Goal: Check status: Check status

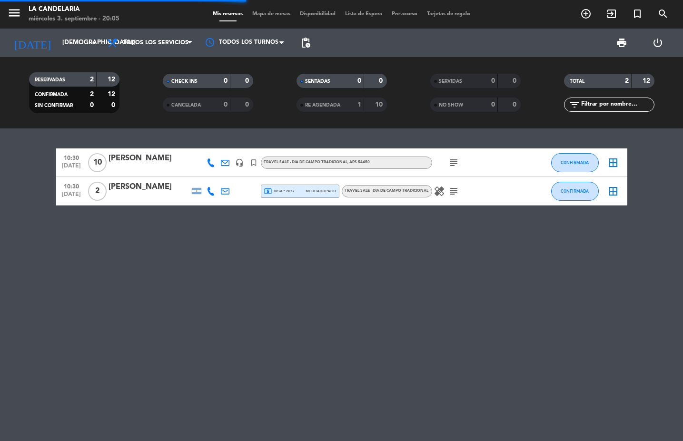
click at [591, 13] on icon "search" at bounding box center [585, 13] width 11 height 11
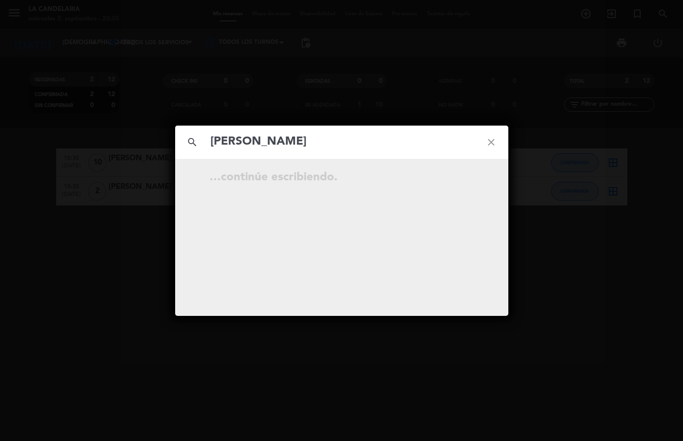
type input "[PERSON_NAME]"
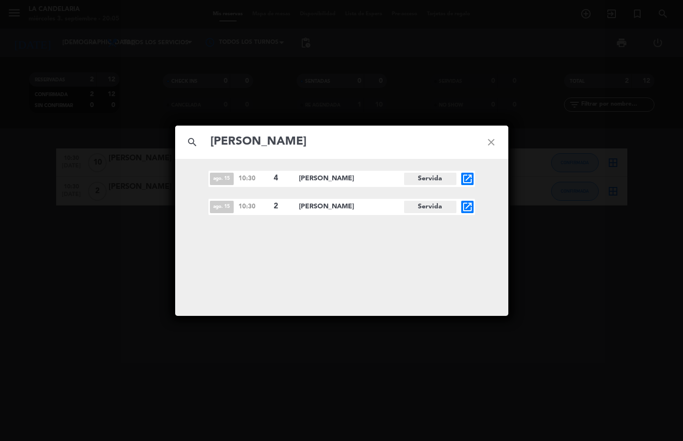
click at [359, 181] on span "[PERSON_NAME]" at bounding box center [351, 178] width 105 height 11
click at [471, 179] on icon "open_in_new" at bounding box center [467, 178] width 11 height 11
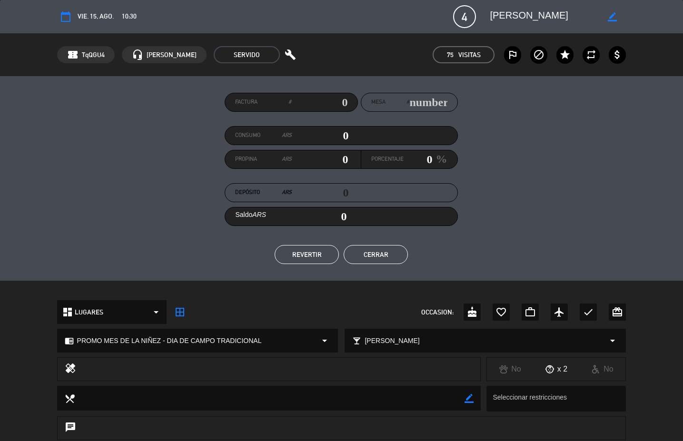
click at [373, 253] on button "Cerrar" at bounding box center [376, 254] width 64 height 19
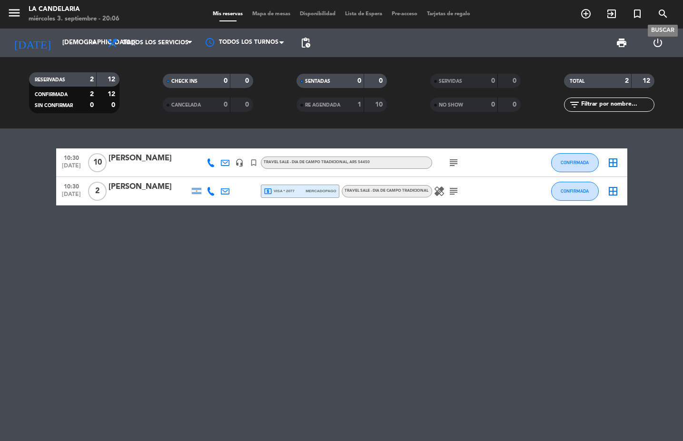
click at [666, 14] on icon "search" at bounding box center [662, 13] width 11 height 11
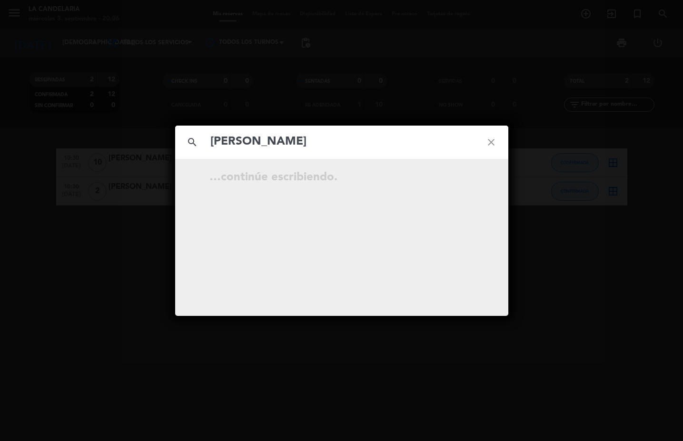
type input "[PERSON_NAME]"
click at [467, 183] on icon "open_in_new" at bounding box center [467, 178] width 11 height 11
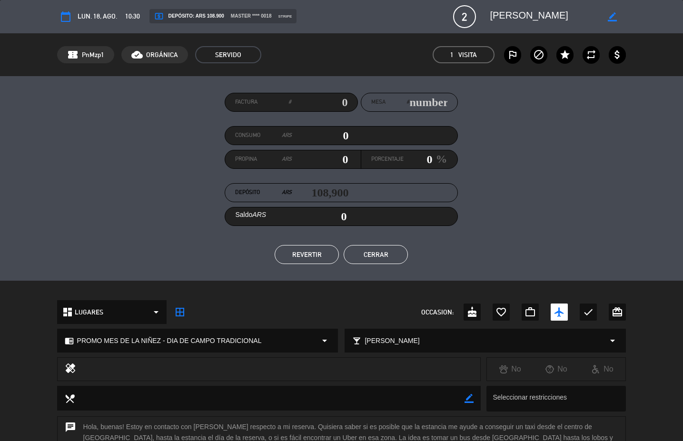
click at [373, 256] on button "Cerrar" at bounding box center [376, 254] width 64 height 19
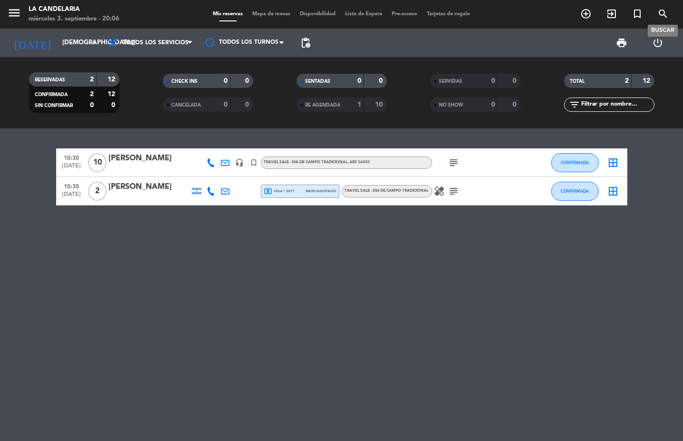
click at [663, 13] on icon "search" at bounding box center [662, 13] width 11 height 11
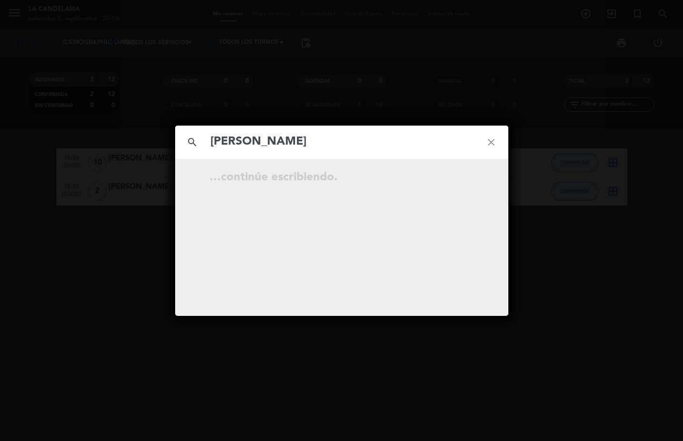
type input "[PERSON_NAME]"
click at [464, 180] on icon "open_in_new" at bounding box center [467, 178] width 11 height 11
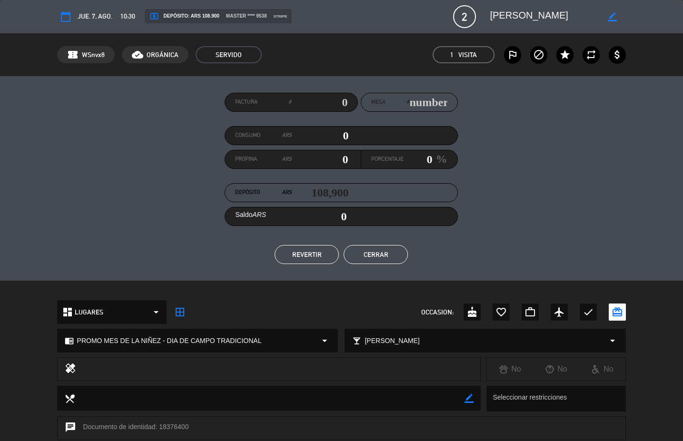
click at [372, 253] on button "Cerrar" at bounding box center [376, 254] width 64 height 19
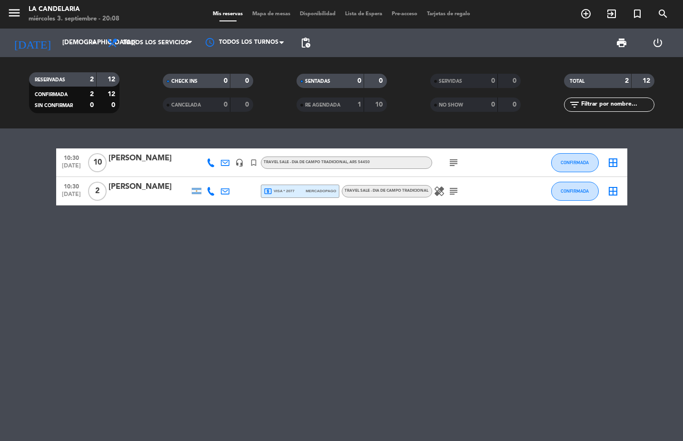
click at [359, 259] on div "10:30 [DATE] [PERSON_NAME] headset_mic turned_in_not TRAVEL SALE - DIA DE CAMPO…" at bounding box center [341, 284] width 683 height 313
click at [664, 13] on icon "search" at bounding box center [662, 13] width 11 height 11
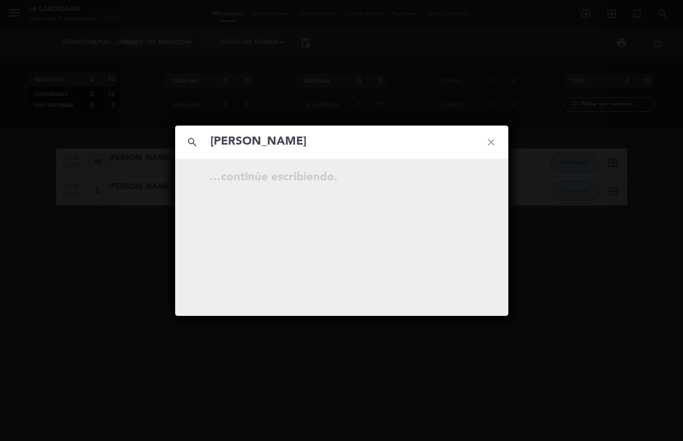
type input "[PERSON_NAME]"
click at [463, 180] on icon "open_in_new" at bounding box center [467, 178] width 11 height 11
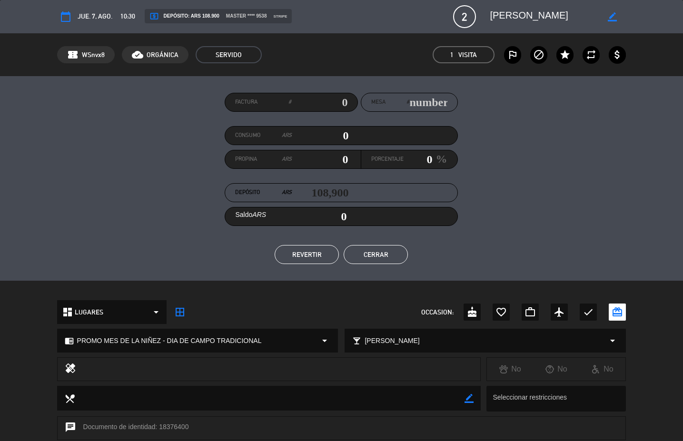
click at [377, 253] on button "Cerrar" at bounding box center [376, 254] width 64 height 19
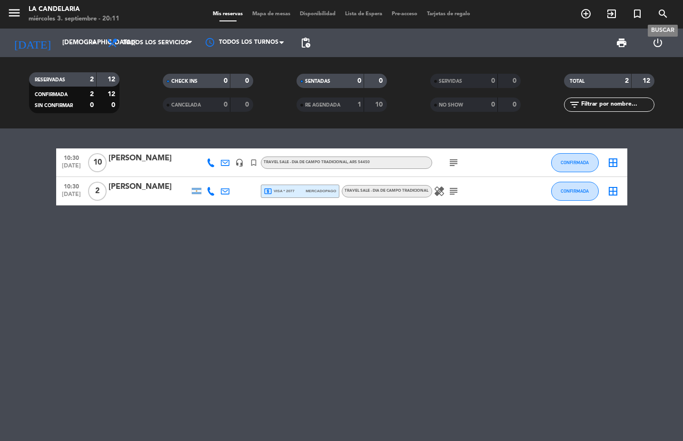
click at [658, 14] on icon "search" at bounding box center [662, 13] width 11 height 11
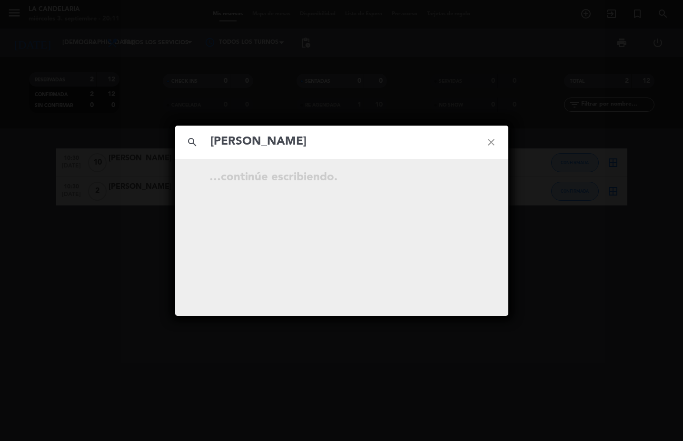
type input "[PERSON_NAME]"
click at [469, 177] on icon "open_in_new" at bounding box center [467, 178] width 11 height 11
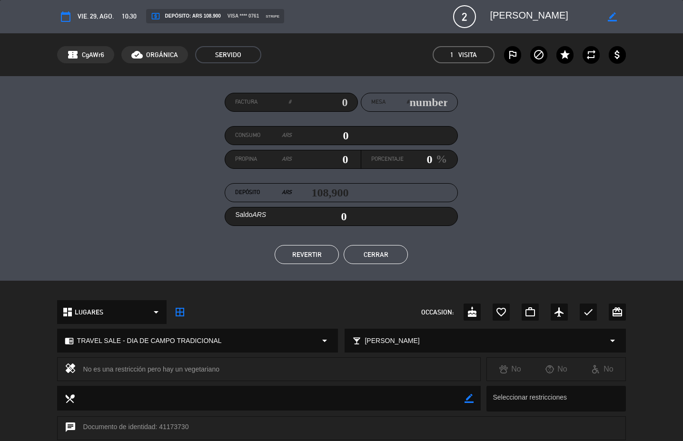
click at [373, 253] on button "Cerrar" at bounding box center [376, 254] width 64 height 19
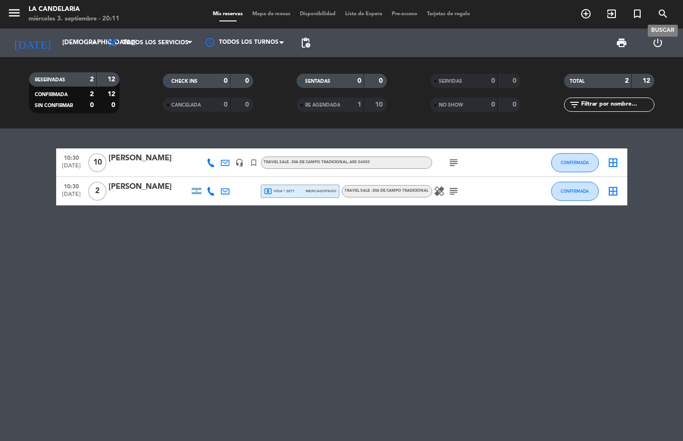
click at [660, 16] on icon "search" at bounding box center [662, 13] width 11 height 11
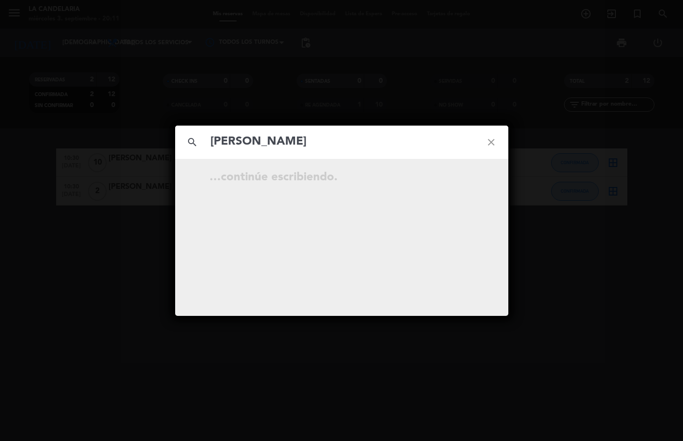
type input "[PERSON_NAME]"
click at [468, 173] on span "open_in_new" at bounding box center [467, 179] width 12 height 12
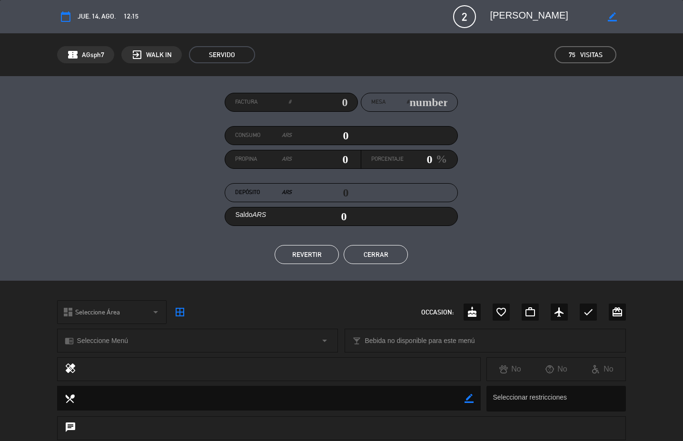
click at [382, 257] on button "Cerrar" at bounding box center [376, 254] width 64 height 19
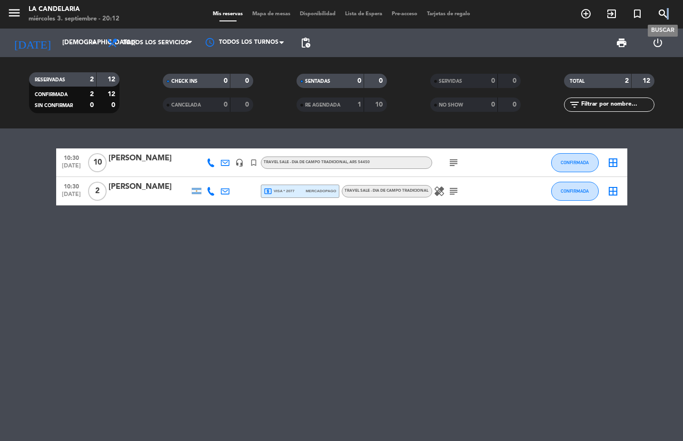
click at [666, 10] on icon "search" at bounding box center [662, 13] width 11 height 11
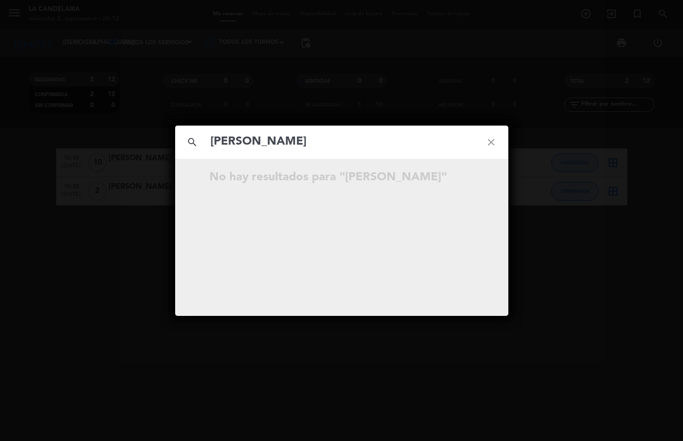
drag, startPoint x: 306, startPoint y: 142, endPoint x: 197, endPoint y: 142, distance: 109.0
click at [197, 142] on div "search [PERSON_NAME] close" at bounding box center [341, 142] width 333 height 33
type input "BIAZETTI"
click at [470, 178] on icon "open_in_new" at bounding box center [467, 178] width 11 height 11
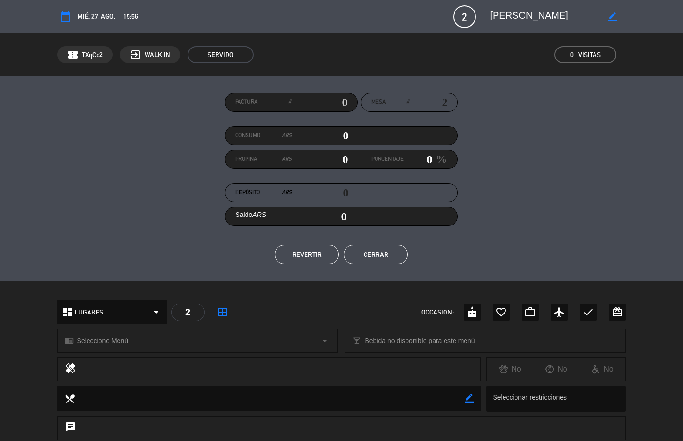
click at [372, 256] on button "Cerrar" at bounding box center [376, 254] width 64 height 19
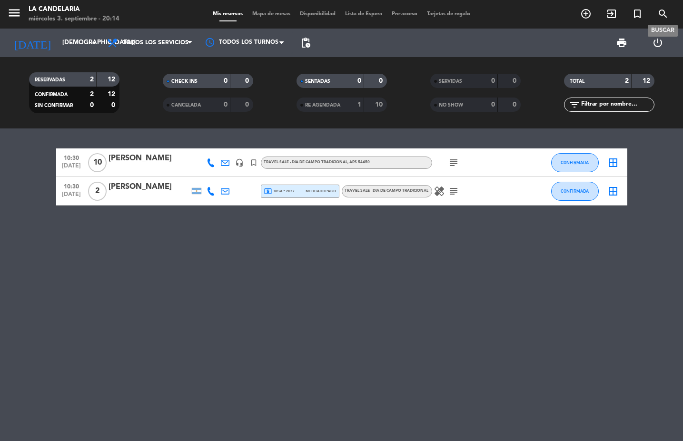
click at [661, 16] on icon "search" at bounding box center [662, 13] width 11 height 11
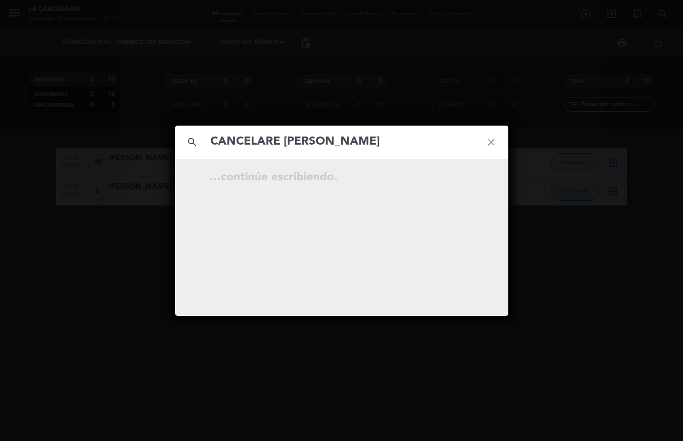
type input "CANCELARE [PERSON_NAME]"
click at [468, 178] on icon "open_in_new" at bounding box center [467, 178] width 11 height 11
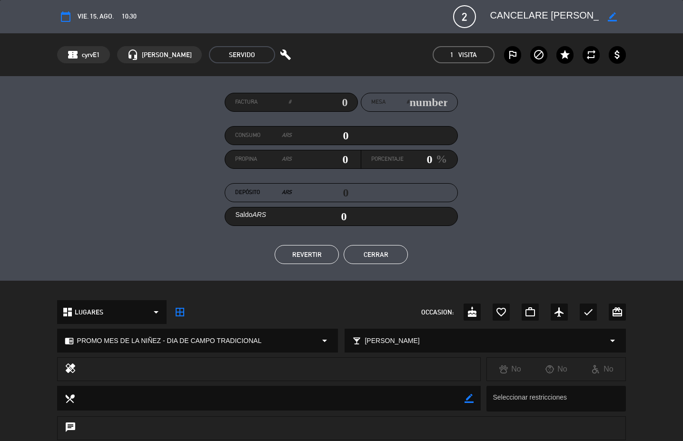
click at [365, 254] on button "Cerrar" at bounding box center [376, 254] width 64 height 19
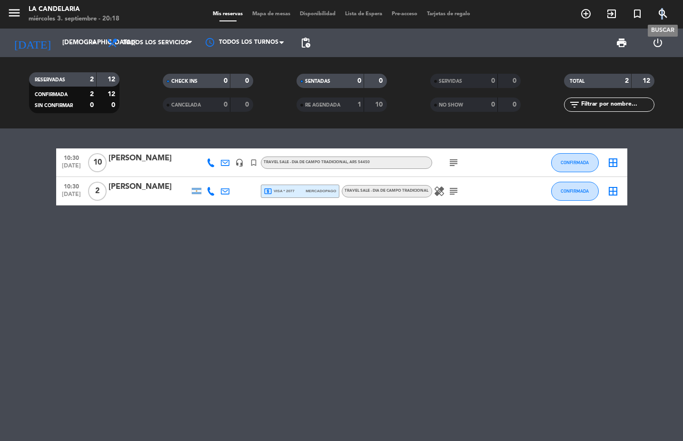
click at [663, 11] on icon "search" at bounding box center [662, 13] width 11 height 11
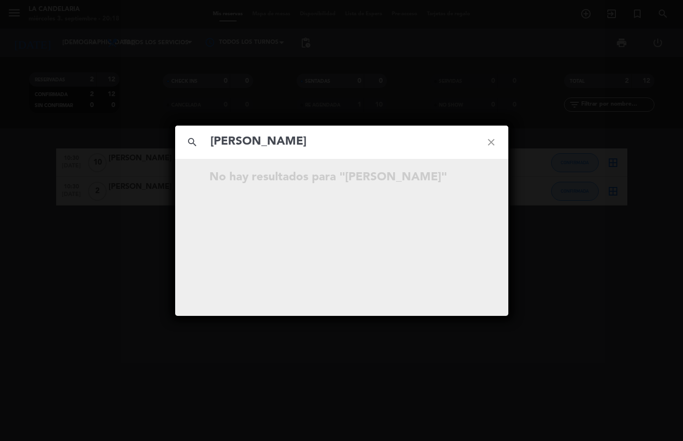
drag, startPoint x: 328, startPoint y: 145, endPoint x: 262, endPoint y: 139, distance: 66.4
click at [262, 139] on input "[PERSON_NAME]" at bounding box center [341, 142] width 265 height 20
type input "REINOSO"
click at [462, 180] on icon "open_in_new" at bounding box center [467, 178] width 11 height 11
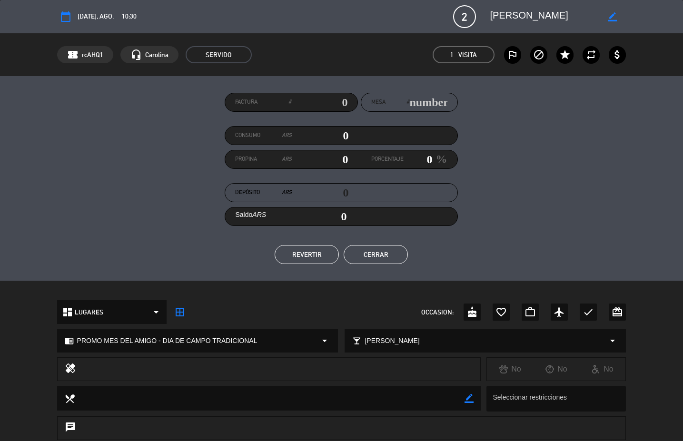
click at [379, 256] on button "Cerrar" at bounding box center [376, 254] width 64 height 19
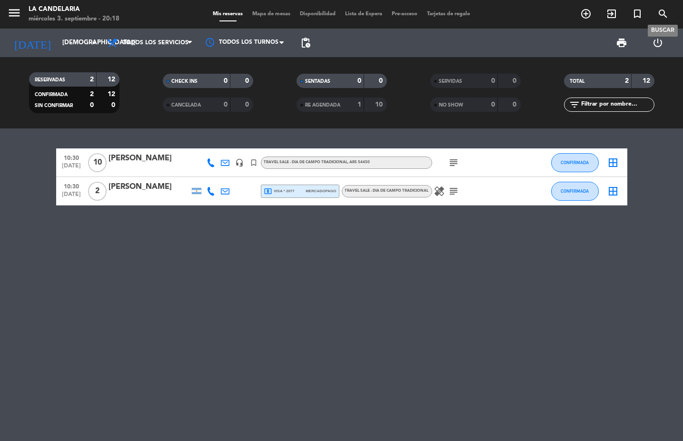
click at [662, 12] on icon "search" at bounding box center [662, 13] width 11 height 11
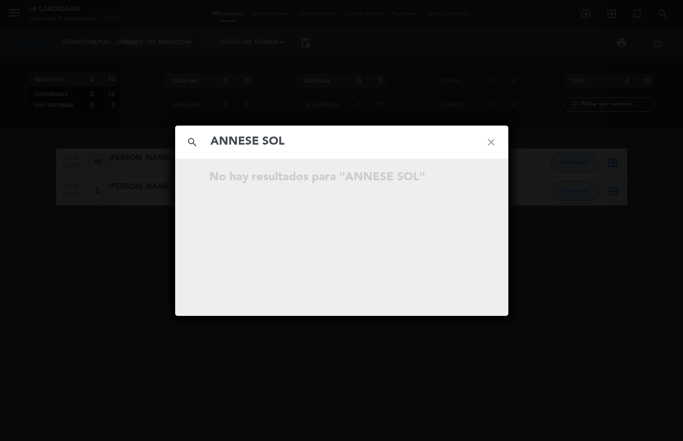
drag, startPoint x: 294, startPoint y: 142, endPoint x: 261, endPoint y: 141, distance: 32.4
click at [261, 141] on input "ANNESE SOL" at bounding box center [341, 142] width 265 height 20
type input "ANNESE"
click at [471, 178] on icon "open_in_new" at bounding box center [467, 178] width 11 height 11
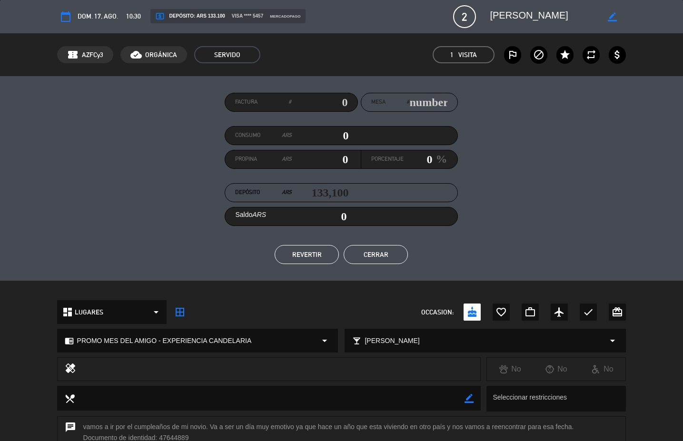
click at [369, 251] on button "Cerrar" at bounding box center [376, 254] width 64 height 19
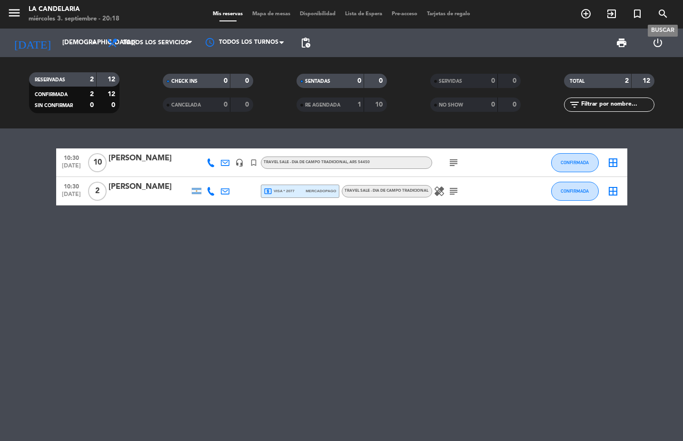
click at [663, 13] on icon "search" at bounding box center [662, 13] width 11 height 11
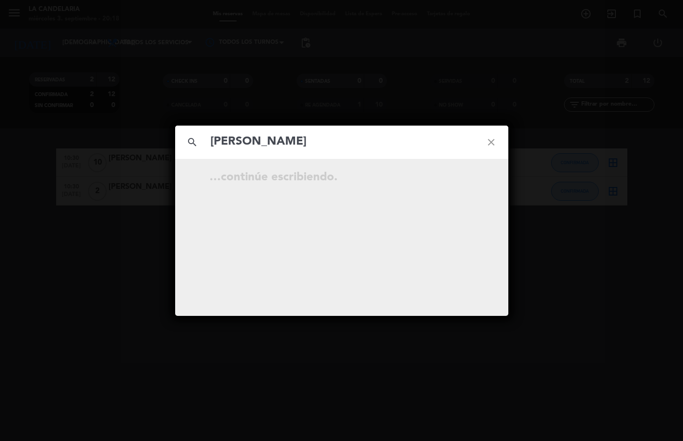
type input "[PERSON_NAME]"
click at [269, 148] on input "[PERSON_NAME]" at bounding box center [341, 142] width 265 height 20
drag, startPoint x: 306, startPoint y: 140, endPoint x: 134, endPoint y: 138, distance: 172.3
click at [134, 138] on div "search [PERSON_NAME] close No hay resultados para "[PERSON_NAME]"" at bounding box center [341, 220] width 683 height 441
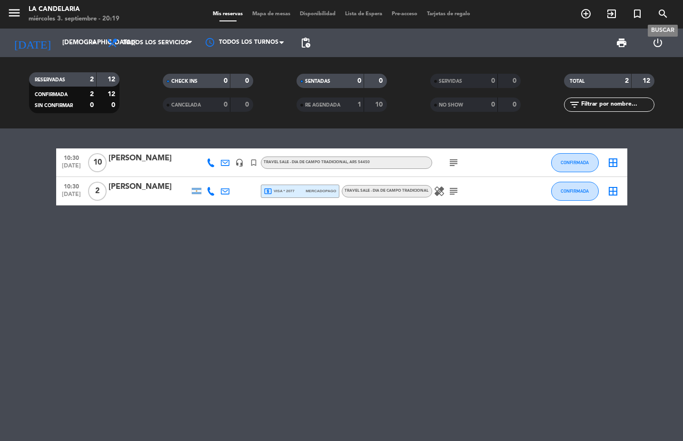
click at [669, 12] on span "search" at bounding box center [663, 14] width 26 height 16
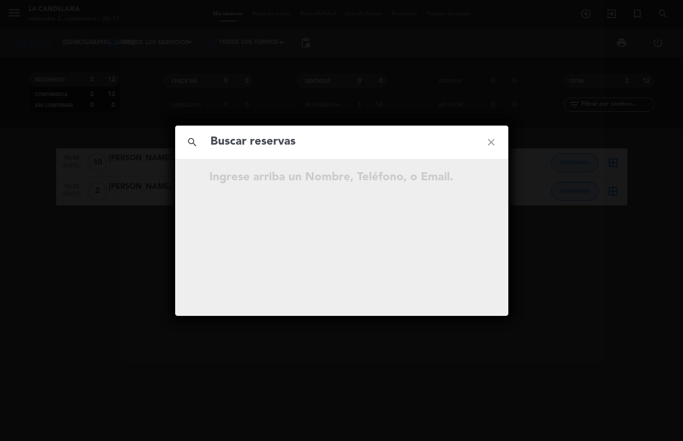
type input "[PERSON_NAME]"
drag, startPoint x: 308, startPoint y: 145, endPoint x: 169, endPoint y: 141, distance: 139.0
click at [169, 141] on div "search [PERSON_NAME] close …continúe escribiendo." at bounding box center [341, 220] width 683 height 441
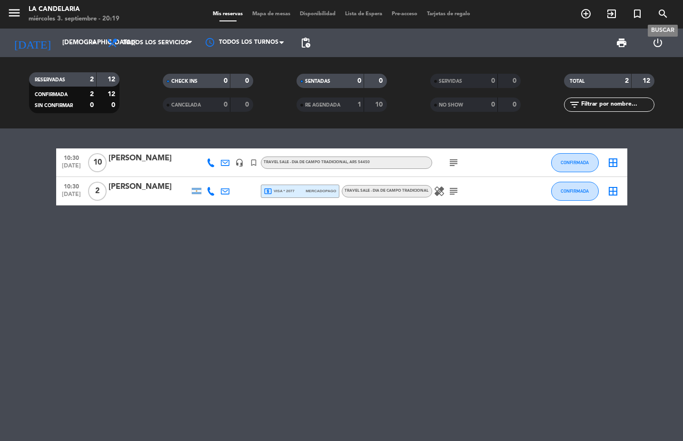
click at [670, 17] on span "search" at bounding box center [663, 14] width 26 height 16
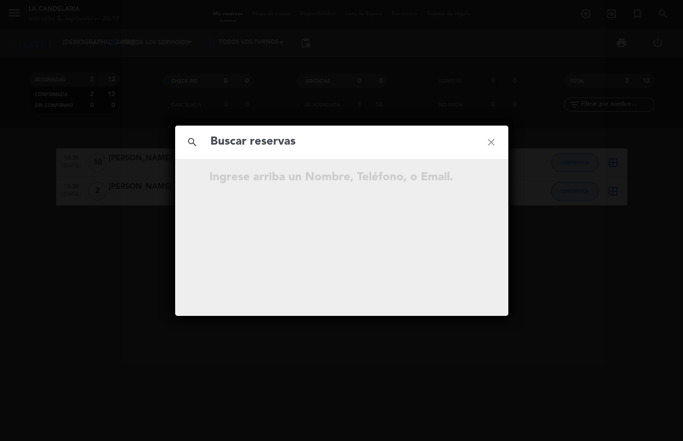
drag, startPoint x: 323, startPoint y: 129, endPoint x: 267, endPoint y: 145, distance: 57.8
paste input "[PERSON_NAME]"
drag, startPoint x: 305, startPoint y: 142, endPoint x: 185, endPoint y: 141, distance: 119.9
click at [185, 141] on div "search [PERSON_NAME] close" at bounding box center [341, 142] width 333 height 33
type input "DI [PERSON_NAME]"
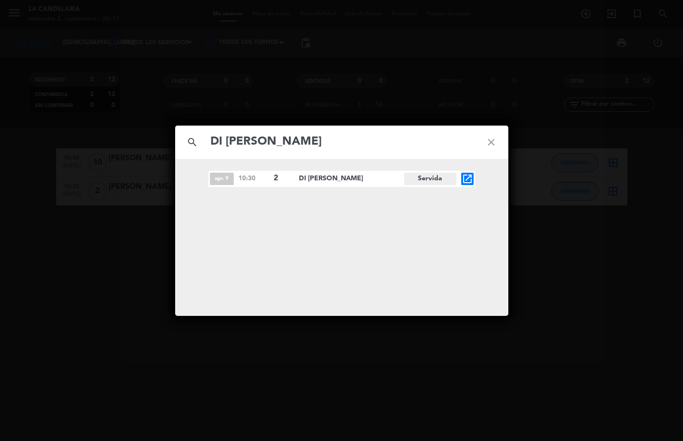
click at [466, 175] on icon "open_in_new" at bounding box center [467, 178] width 11 height 11
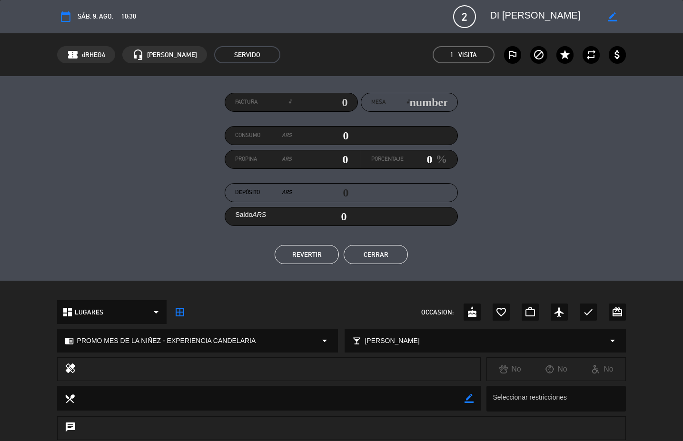
click at [375, 257] on button "Cerrar" at bounding box center [376, 254] width 64 height 19
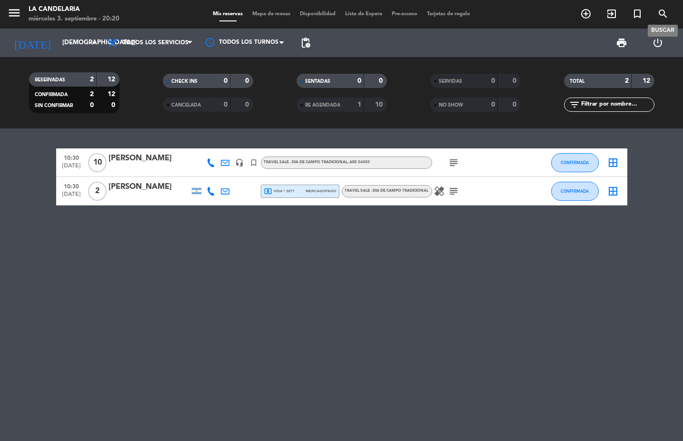
click at [665, 15] on icon "search" at bounding box center [662, 13] width 11 height 11
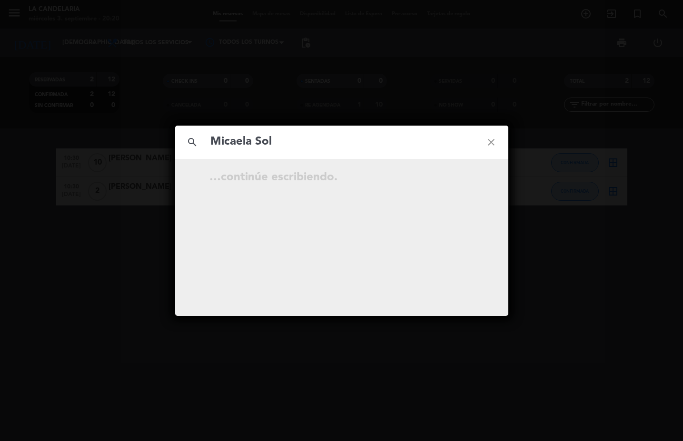
type input "Micaela Sol"
click at [466, 178] on icon "open_in_new" at bounding box center [467, 178] width 11 height 11
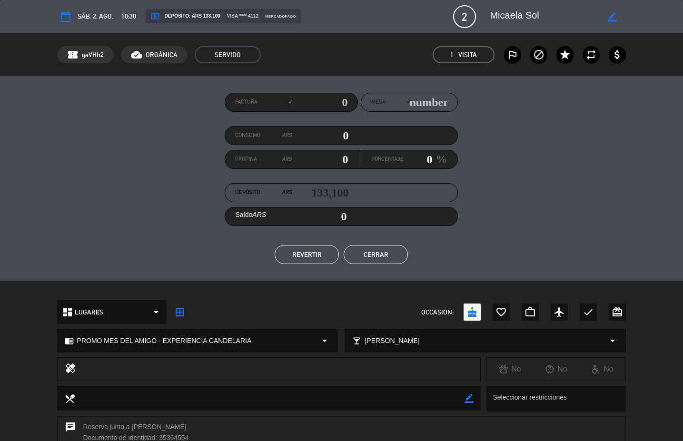
click at [382, 255] on button "Cerrar" at bounding box center [376, 254] width 64 height 19
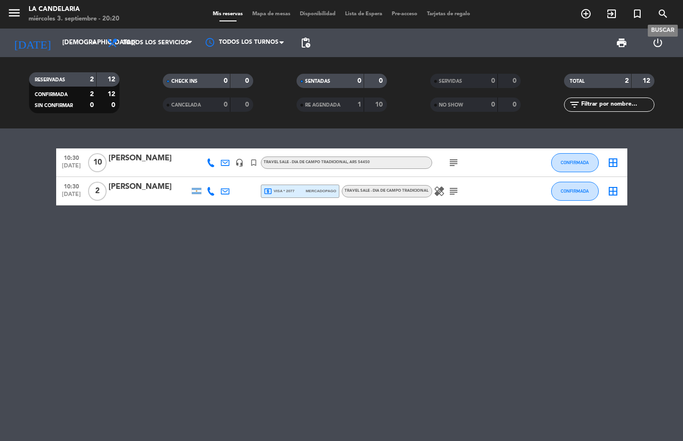
click at [660, 13] on icon "search" at bounding box center [662, 13] width 11 height 11
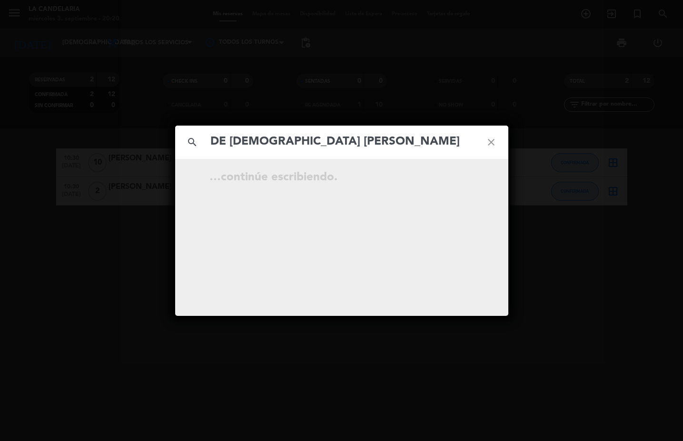
type input "DE [DEMOGRAPHIC_DATA] [PERSON_NAME]"
click at [469, 176] on icon "open_in_new" at bounding box center [467, 178] width 11 height 11
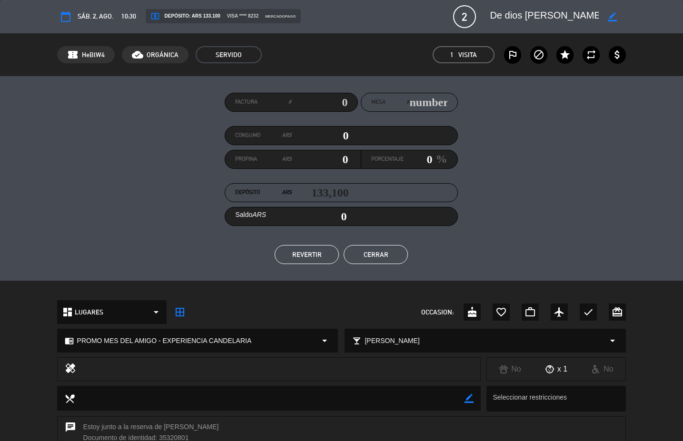
click at [381, 260] on button "Cerrar" at bounding box center [376, 254] width 64 height 19
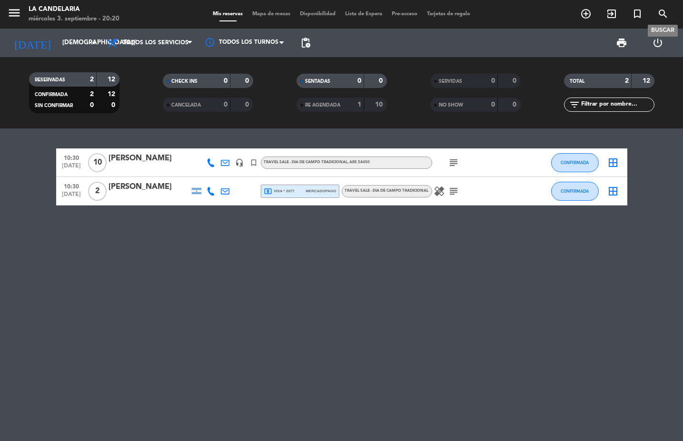
click at [666, 15] on icon "search" at bounding box center [662, 13] width 11 height 11
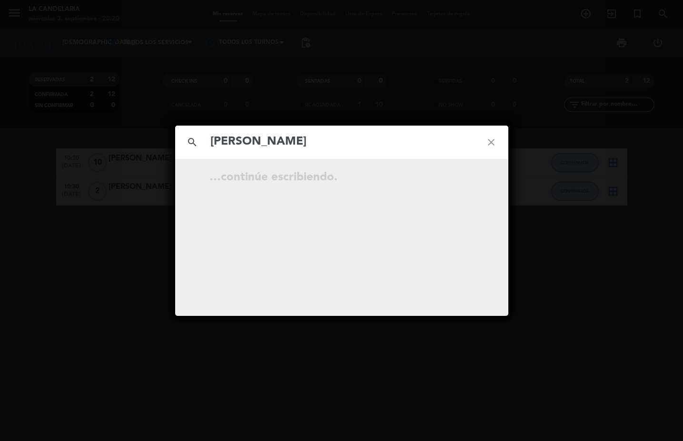
type input "[PERSON_NAME]"
click at [468, 180] on icon "open_in_new" at bounding box center [467, 178] width 11 height 11
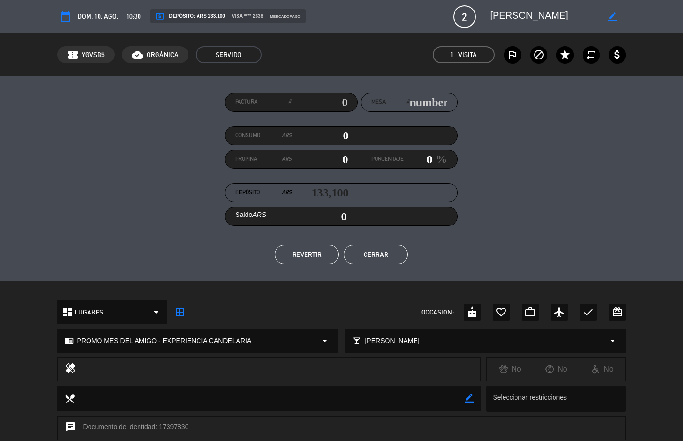
click at [381, 258] on button "Cerrar" at bounding box center [376, 254] width 64 height 19
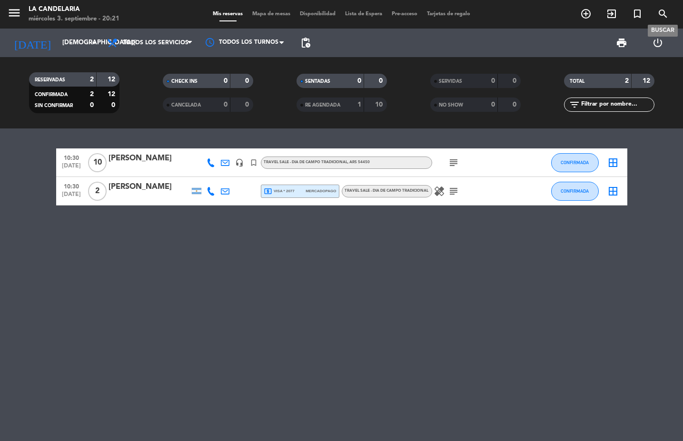
click at [659, 11] on icon "search" at bounding box center [662, 13] width 11 height 11
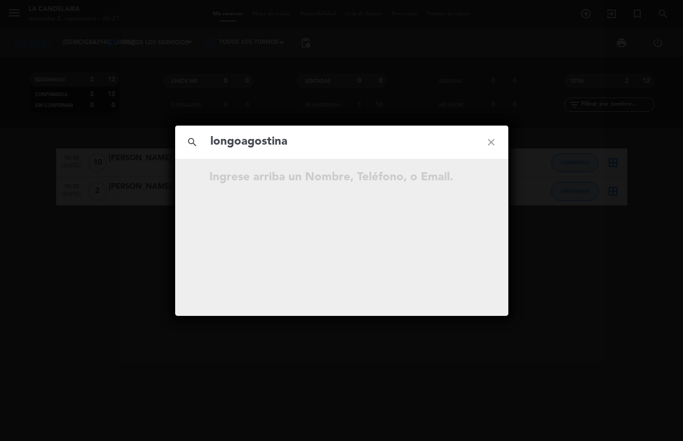
type input "longoagostina"
click at [471, 177] on icon "open_in_new" at bounding box center [467, 178] width 11 height 11
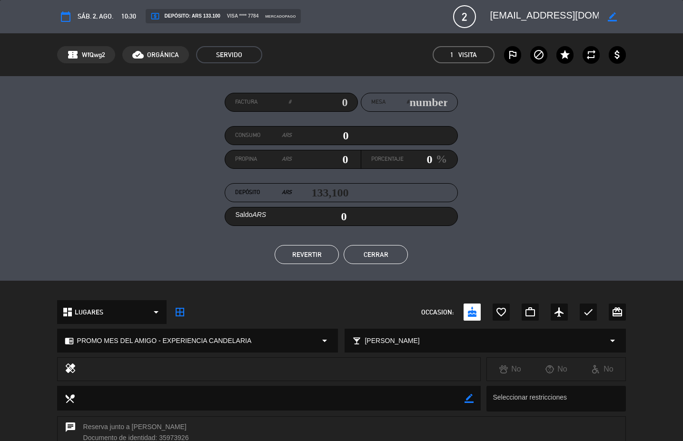
click at [373, 256] on button "Cerrar" at bounding box center [376, 254] width 64 height 19
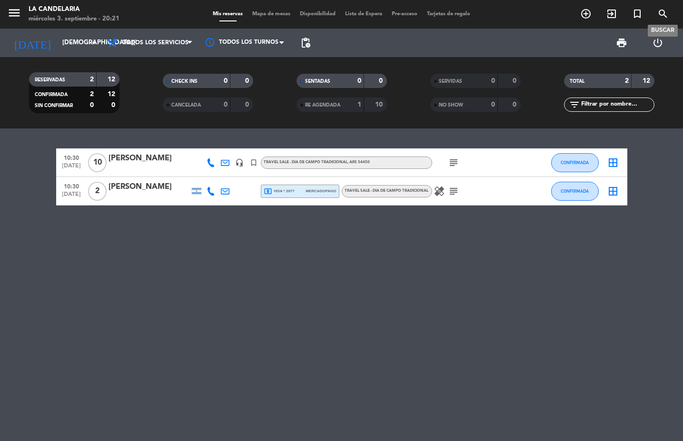
click at [659, 8] on icon "search" at bounding box center [662, 13] width 11 height 11
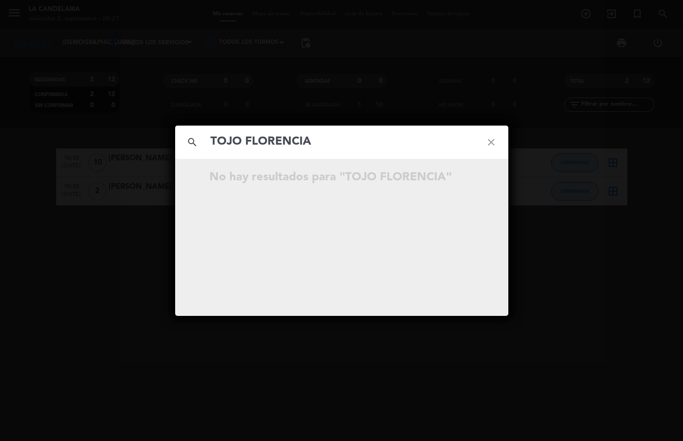
drag, startPoint x: 246, startPoint y: 142, endPoint x: 357, endPoint y: 138, distance: 111.4
click at [357, 138] on input "TOJO FLORENCIA" at bounding box center [341, 142] width 265 height 20
type input "TOJO"
click at [467, 180] on icon "open_in_new" at bounding box center [467, 178] width 11 height 11
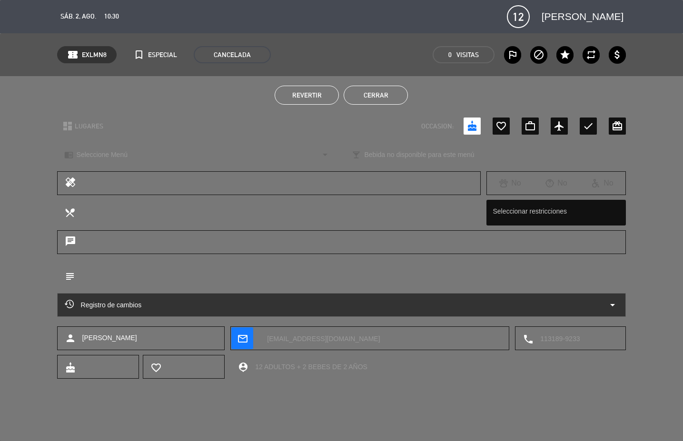
click at [613, 305] on icon "arrow_drop_down" at bounding box center [612, 304] width 11 height 11
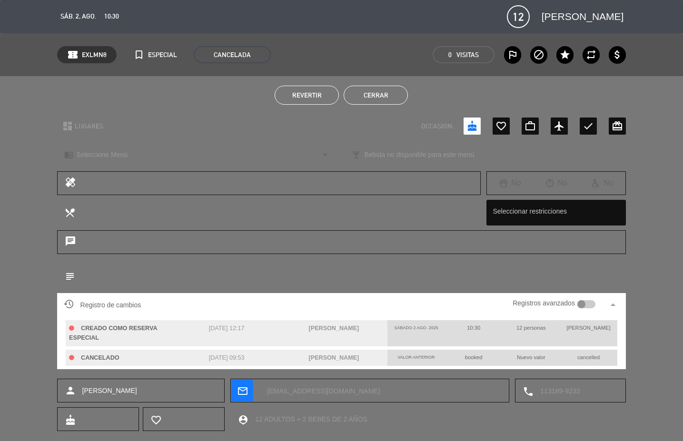
click at [640, 267] on div "subject border_color" at bounding box center [341, 279] width 683 height 30
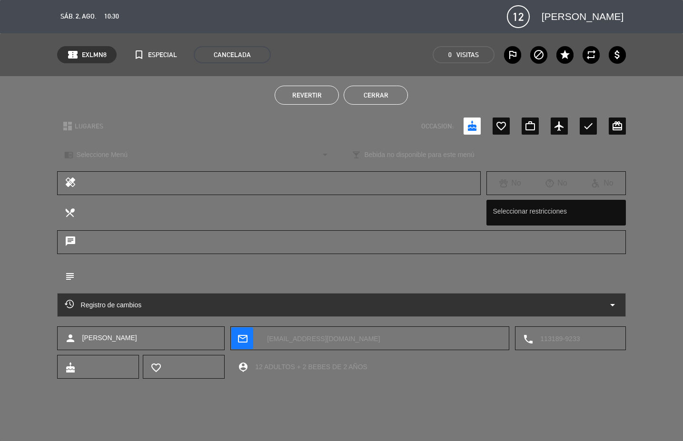
click at [372, 96] on button "Cerrar" at bounding box center [376, 95] width 64 height 19
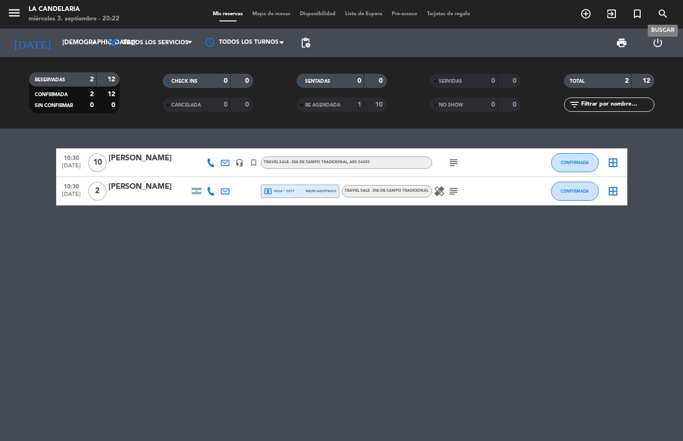
click at [666, 13] on icon "search" at bounding box center [662, 13] width 11 height 11
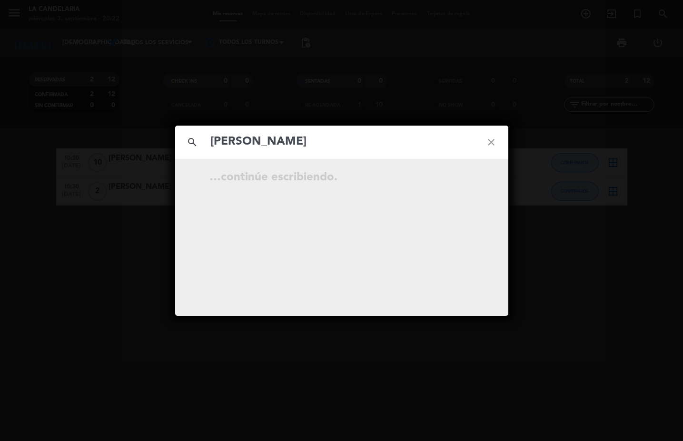
type input "[PERSON_NAME]"
click at [464, 179] on icon "open_in_new" at bounding box center [467, 178] width 11 height 11
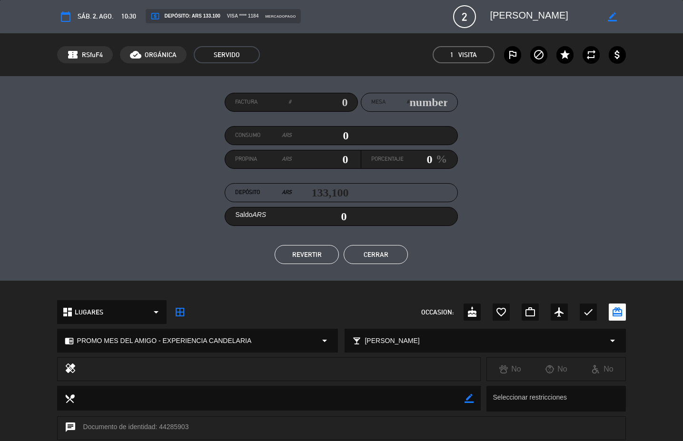
click at [373, 252] on button "Cerrar" at bounding box center [376, 254] width 64 height 19
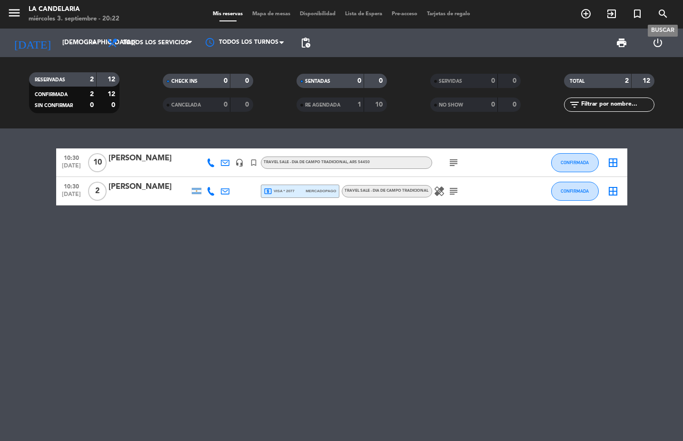
click at [662, 18] on icon "search" at bounding box center [662, 13] width 11 height 11
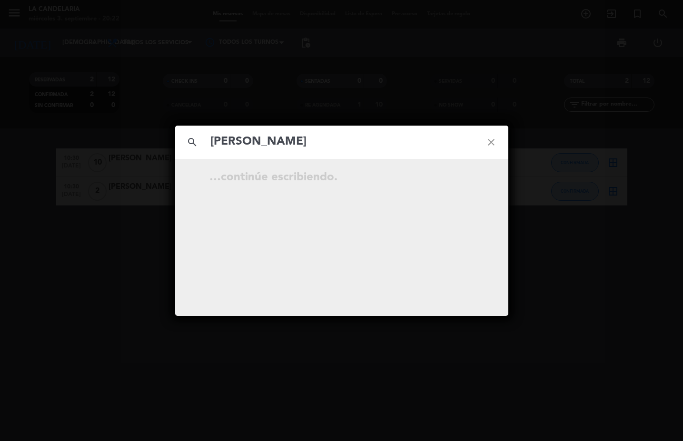
type input "[PERSON_NAME]"
click at [467, 178] on icon "open_in_new" at bounding box center [467, 178] width 11 height 11
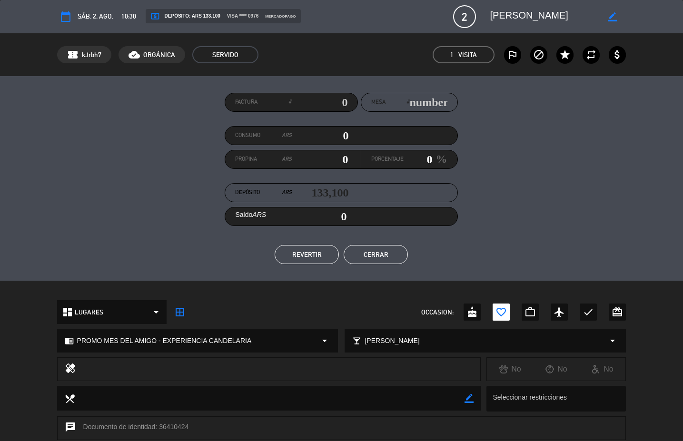
click at [373, 248] on button "Cerrar" at bounding box center [376, 254] width 64 height 19
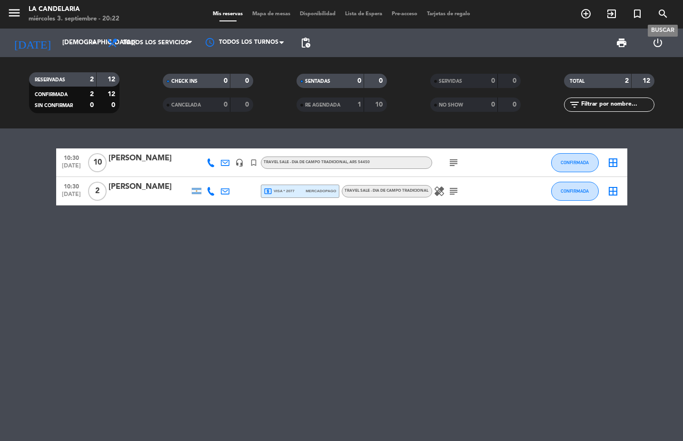
click at [663, 19] on icon "search" at bounding box center [662, 13] width 11 height 11
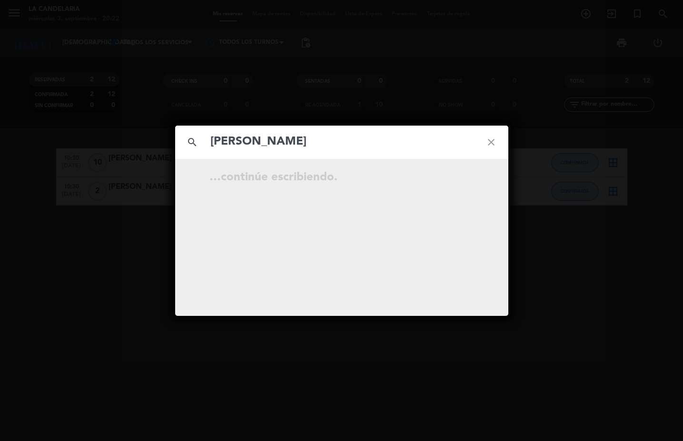
type input "[PERSON_NAME]"
click at [464, 179] on icon "open_in_new" at bounding box center [467, 178] width 11 height 11
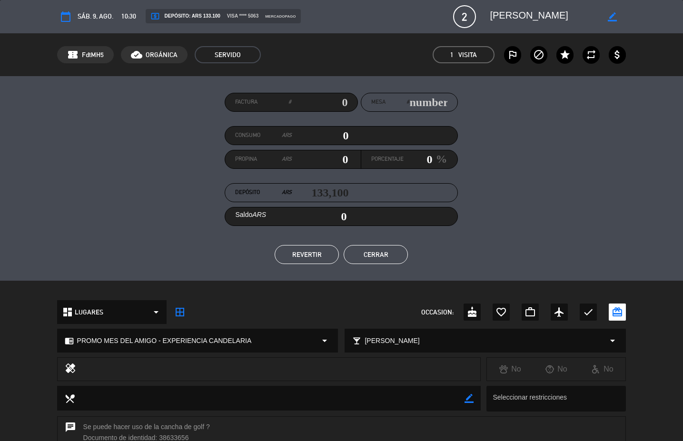
click at [377, 255] on button "Cerrar" at bounding box center [376, 254] width 64 height 19
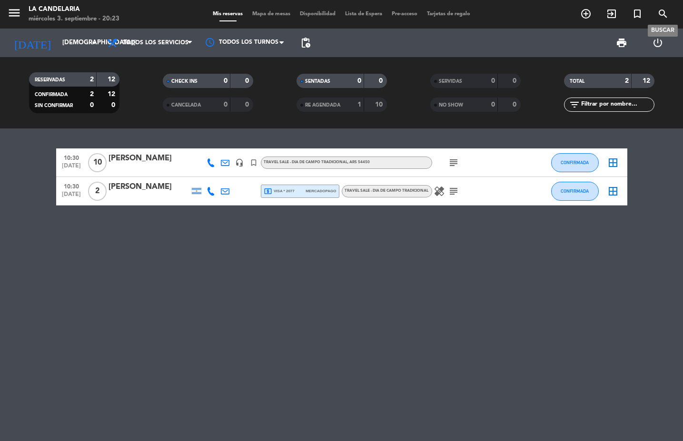
click at [663, 13] on icon "search" at bounding box center [662, 13] width 11 height 11
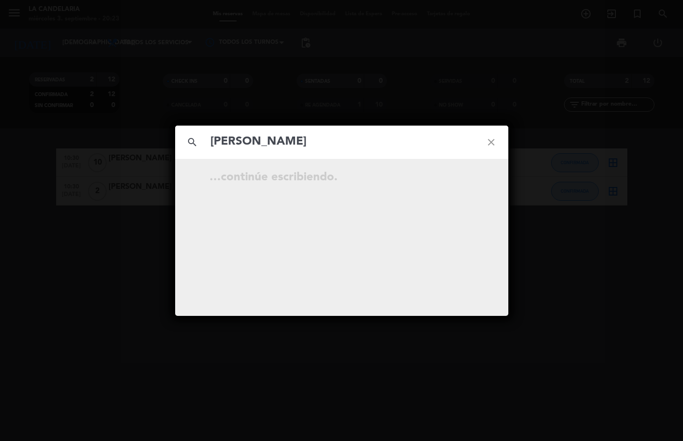
type input "[PERSON_NAME]"
click at [464, 177] on icon "open_in_new" at bounding box center [467, 178] width 11 height 11
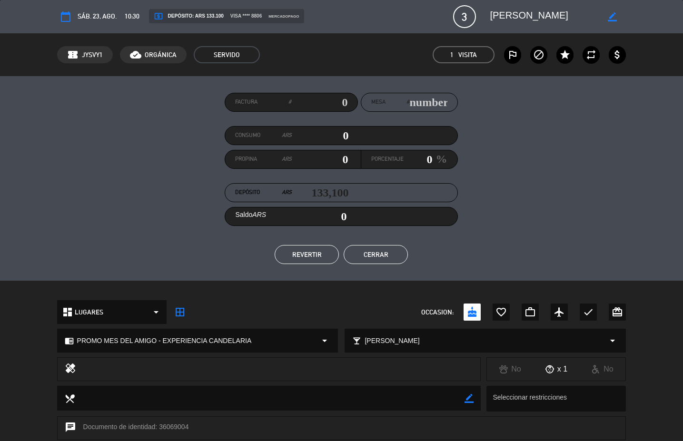
click at [386, 255] on button "Cerrar" at bounding box center [376, 254] width 64 height 19
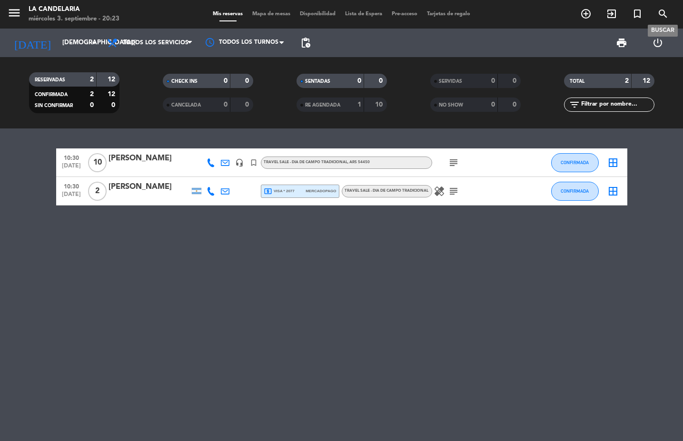
click at [663, 10] on icon "search" at bounding box center [662, 13] width 11 height 11
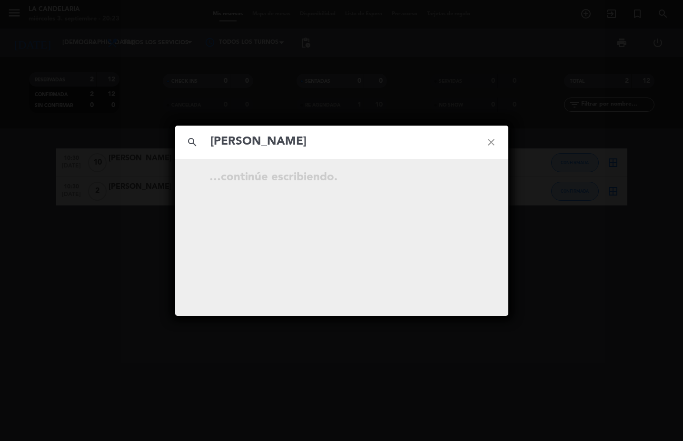
type input "[PERSON_NAME]"
drag, startPoint x: 311, startPoint y: 139, endPoint x: 69, endPoint y: 157, distance: 242.3
click at [69, 157] on div "search [PERSON_NAME] close No hay resultados para "[PERSON_NAME]"" at bounding box center [341, 220] width 683 height 441
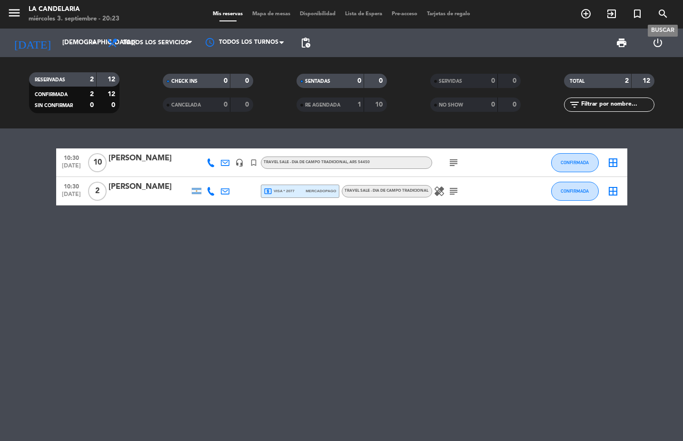
click at [660, 14] on icon "search" at bounding box center [662, 13] width 11 height 11
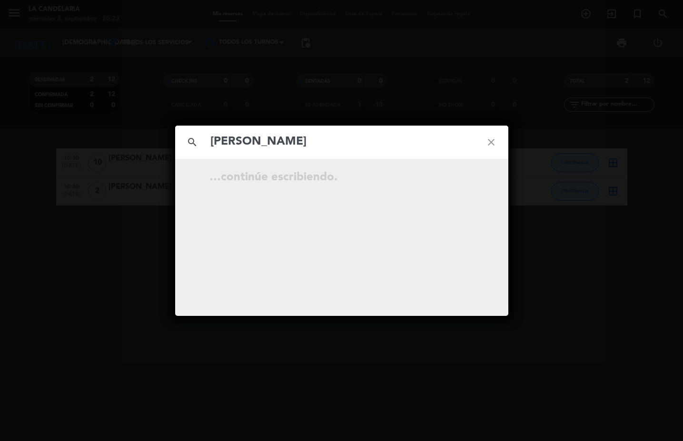
drag, startPoint x: 307, startPoint y: 145, endPoint x: 212, endPoint y: 148, distance: 95.2
click at [212, 148] on input "[PERSON_NAME]" at bounding box center [341, 142] width 265 height 20
type input "LUVARA"
click at [464, 179] on icon "open_in_new" at bounding box center [467, 178] width 11 height 11
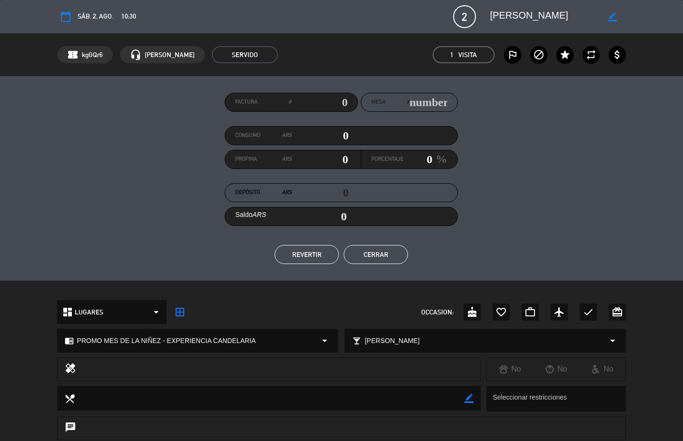
click at [385, 257] on button "Cerrar" at bounding box center [376, 254] width 64 height 19
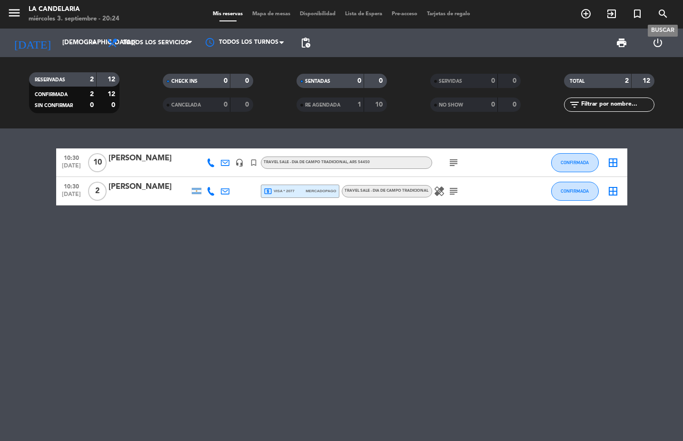
click at [664, 16] on icon "search" at bounding box center [662, 13] width 11 height 11
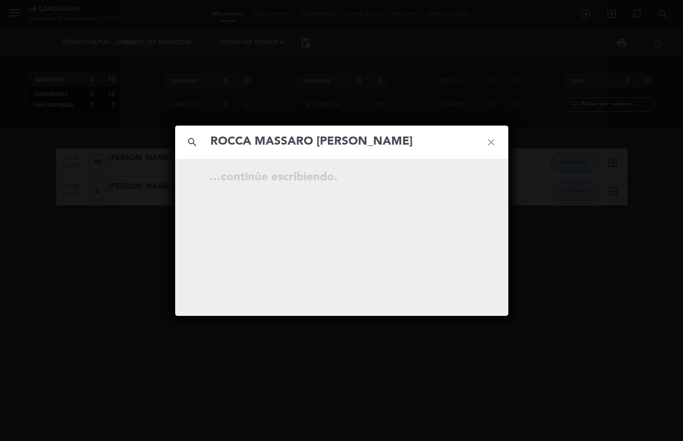
type input "ROCCA MASSARO [PERSON_NAME]"
click at [465, 176] on icon "open_in_new" at bounding box center [467, 178] width 11 height 11
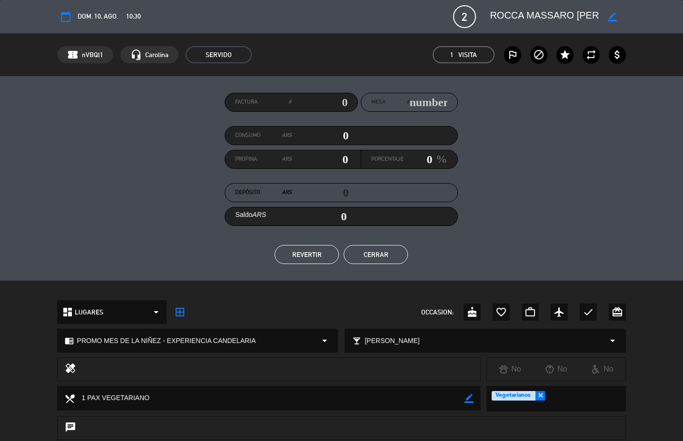
click at [384, 252] on button "Cerrar" at bounding box center [376, 254] width 64 height 19
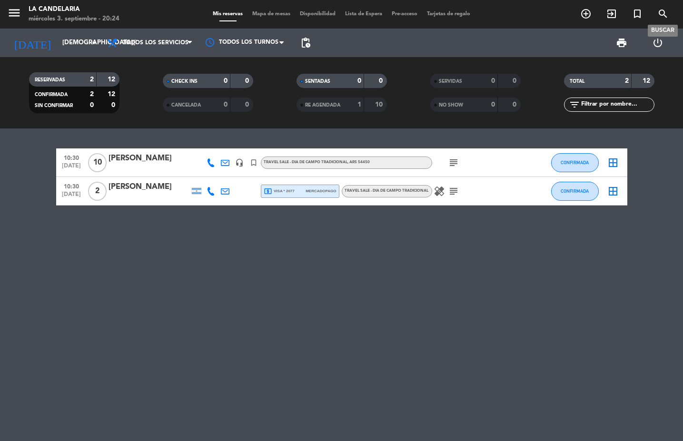
click at [658, 17] on icon "search" at bounding box center [662, 13] width 11 height 11
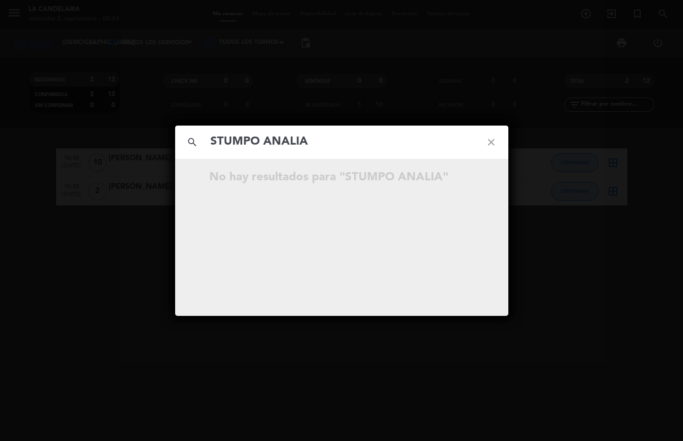
drag, startPoint x: 265, startPoint y: 143, endPoint x: 315, endPoint y: 146, distance: 49.6
click at [315, 146] on input "STUMPO ANALIA" at bounding box center [341, 142] width 265 height 20
type input "STUMPO"
click at [469, 179] on icon "open_in_new" at bounding box center [467, 178] width 11 height 11
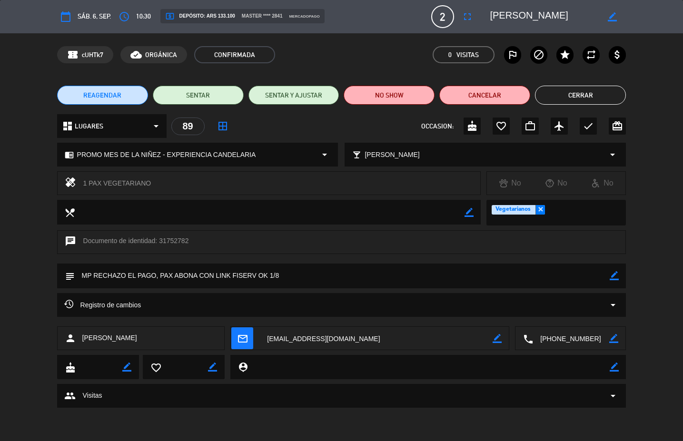
click at [579, 98] on button "Cerrar" at bounding box center [580, 95] width 91 height 19
